Goal: Find specific page/section: Find specific page/section

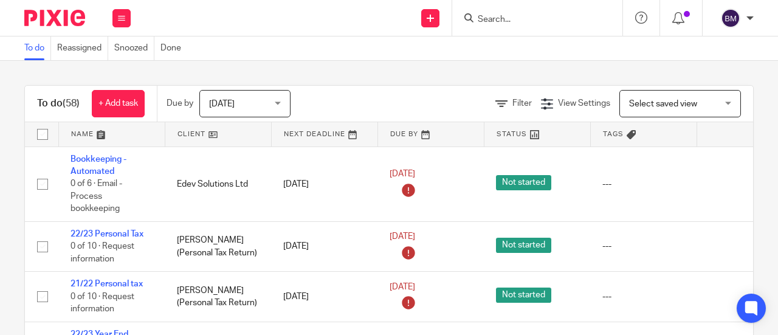
click at [489, 30] on div at bounding box center [537, 18] width 170 height 36
click at [491, 26] on div at bounding box center [537, 18] width 170 height 36
click at [491, 22] on input "Search" at bounding box center [531, 20] width 109 height 11
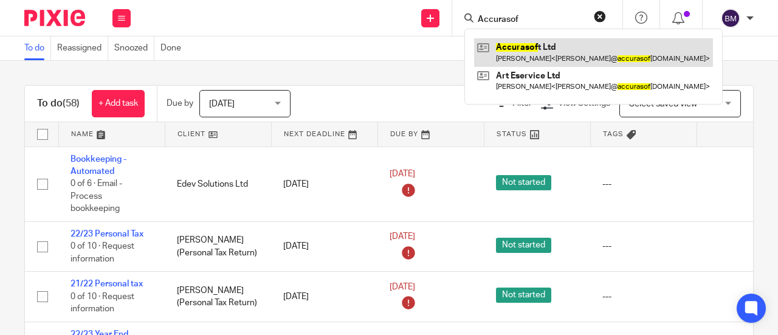
type input "Accurasof"
click at [553, 53] on link at bounding box center [593, 52] width 239 height 28
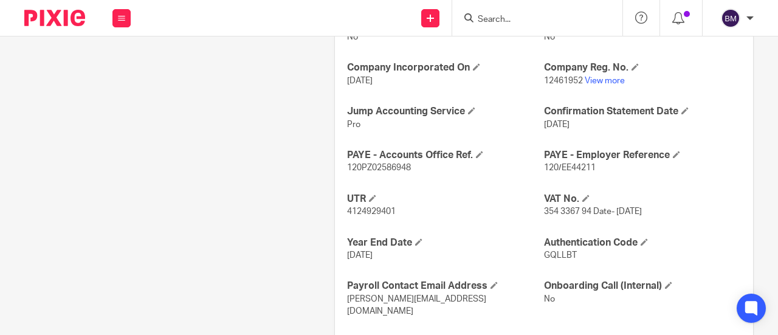
scroll to position [484, 0]
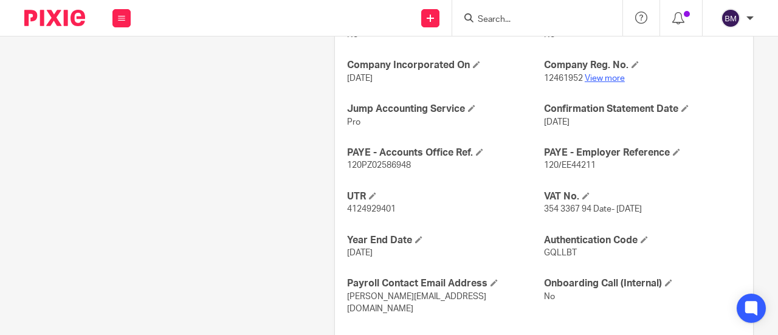
click at [606, 76] on link "View more" at bounding box center [605, 78] width 40 height 9
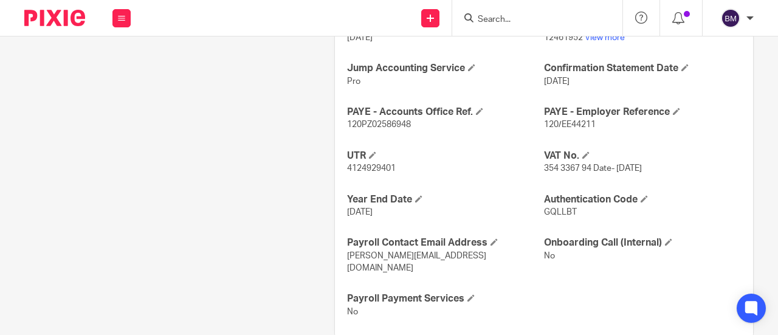
scroll to position [528, 0]
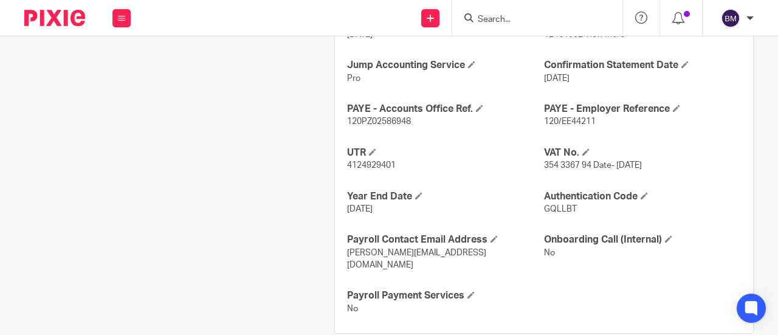
drag, startPoint x: 411, startPoint y: -19, endPoint x: 453, endPoint y: -58, distance: 57.2
click at [453, 0] on html "Work Email Clients Team Reports Work Email Clients Team Reports Settings Send n…" at bounding box center [389, 167] width 778 height 335
